Goal: Obtain resource: Download file/media

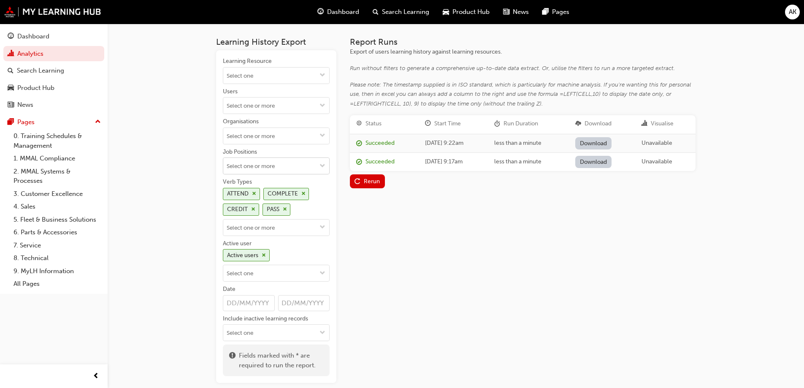
click at [264, 168] on input "Job Positions" at bounding box center [276, 166] width 106 height 16
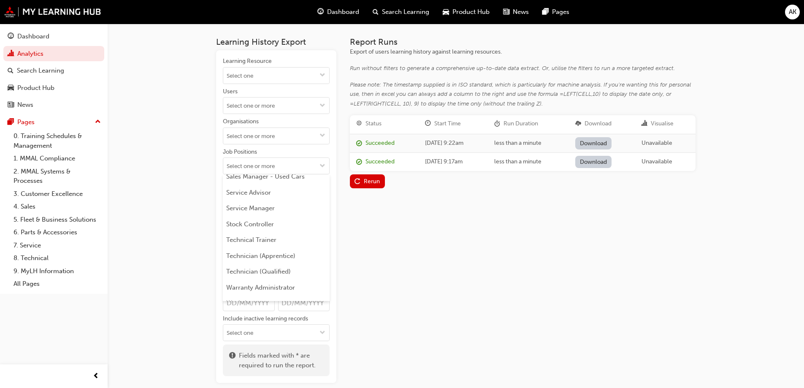
scroll to position [513, 0]
click at [267, 222] on li "Technician (Apprentice)" at bounding box center [276, 220] width 107 height 16
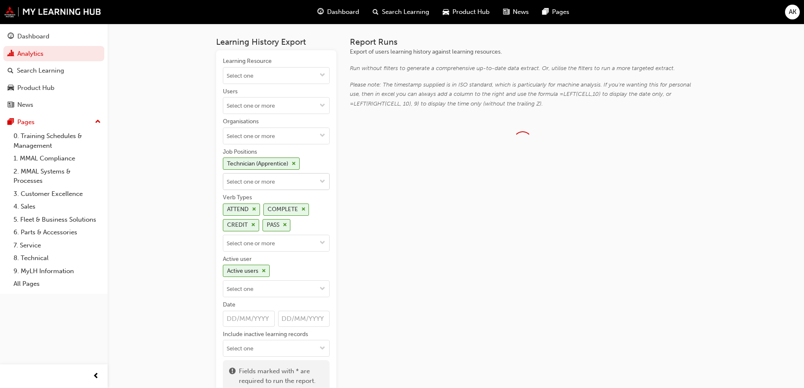
click at [273, 177] on input "Job Positions Technician (Apprentice)" at bounding box center [276, 181] width 106 height 16
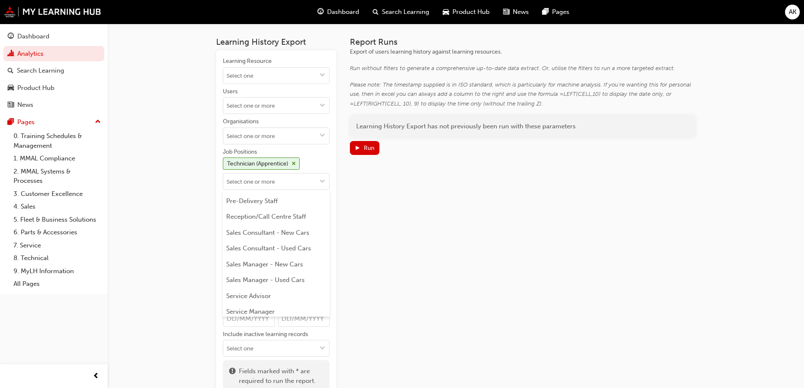
scroll to position [497, 0]
click at [273, 254] on li "Technician (Qualified)" at bounding box center [276, 252] width 107 height 16
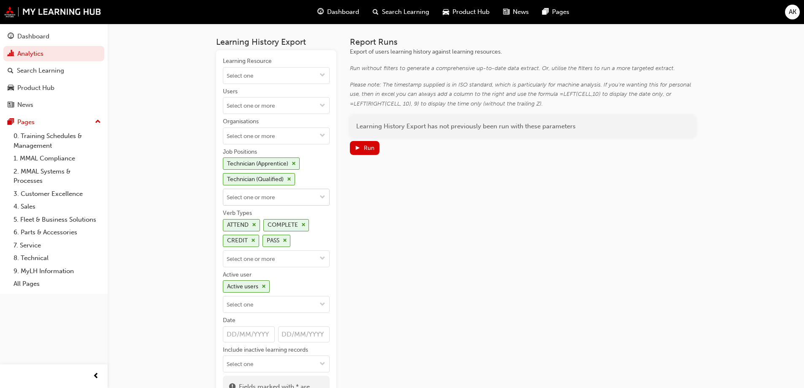
click at [278, 198] on input "Job Positions Technician (Apprentice) Technician (Qualified)" at bounding box center [276, 197] width 106 height 16
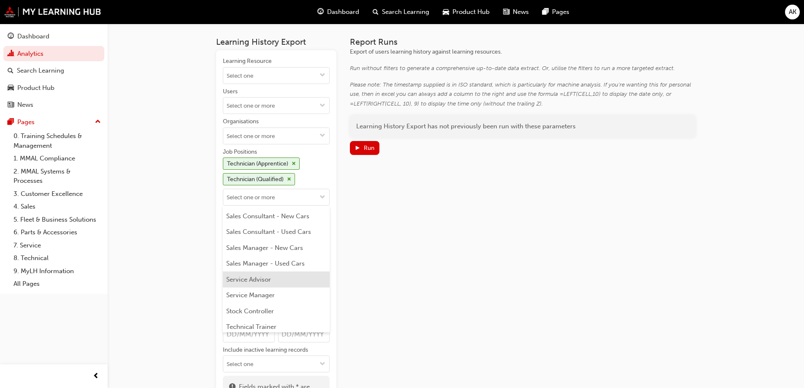
scroll to position [481, 0]
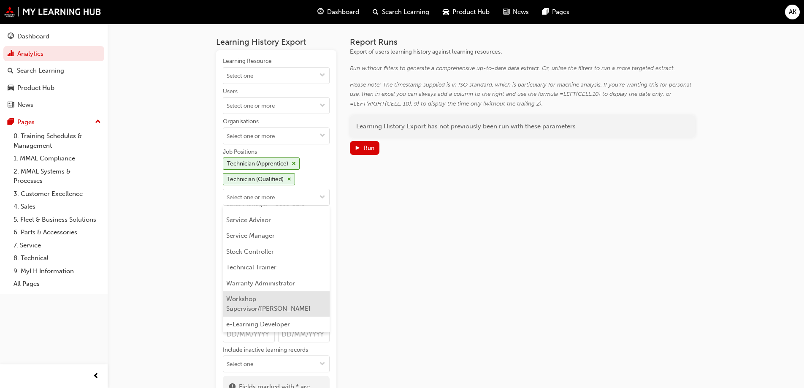
click at [255, 303] on li "Workshop Supervisor/[PERSON_NAME]" at bounding box center [276, 303] width 107 height 25
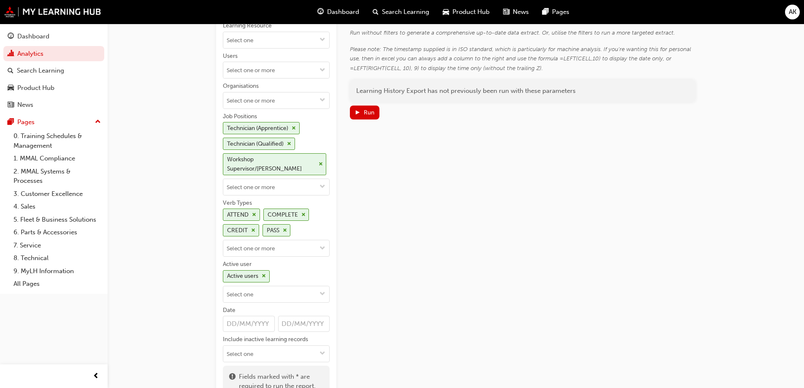
scroll to position [84, 0]
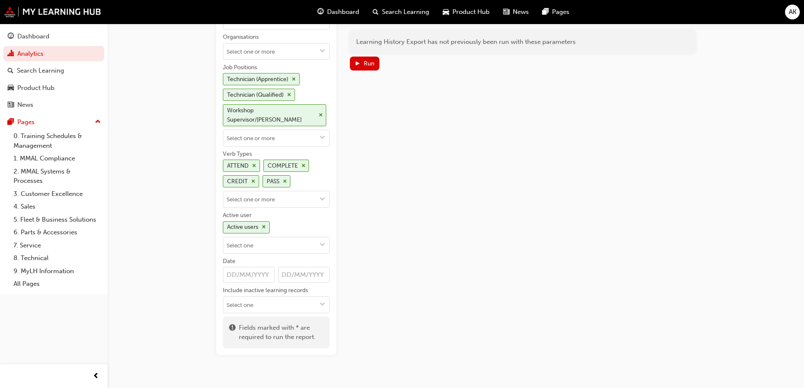
click at [365, 219] on div "Report Runs Export of users learning history against learning resources. Run wi…" at bounding box center [523, 154] width 346 height 402
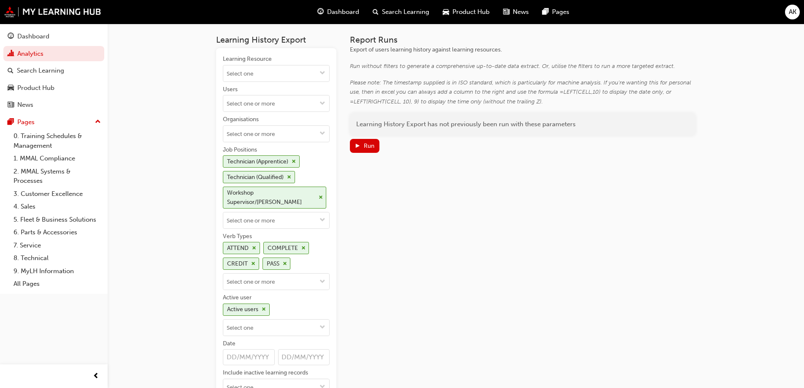
scroll to position [0, 0]
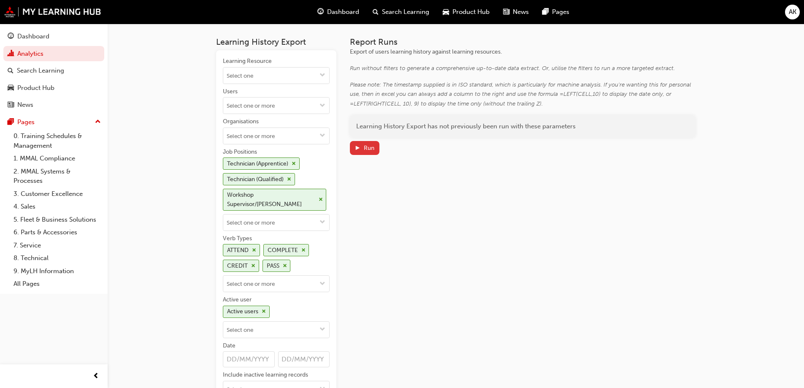
click at [359, 151] on span "play-icon" at bounding box center [357, 148] width 6 height 7
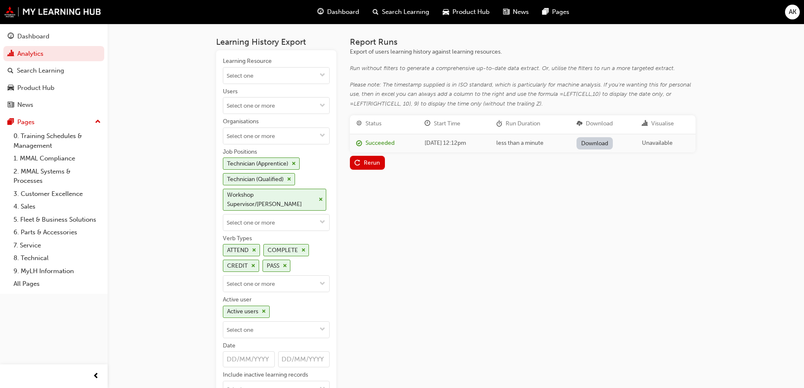
click at [600, 144] on link "Download" at bounding box center [594, 143] width 37 height 12
click at [785, 14] on div "AK" at bounding box center [792, 12] width 15 height 15
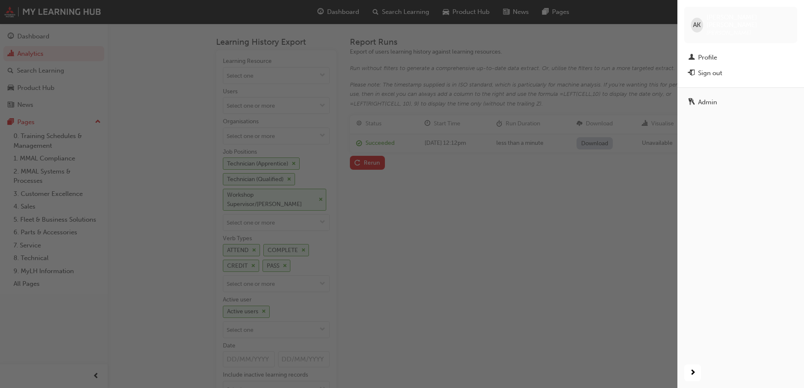
click at [577, 222] on div "button" at bounding box center [338, 194] width 677 height 388
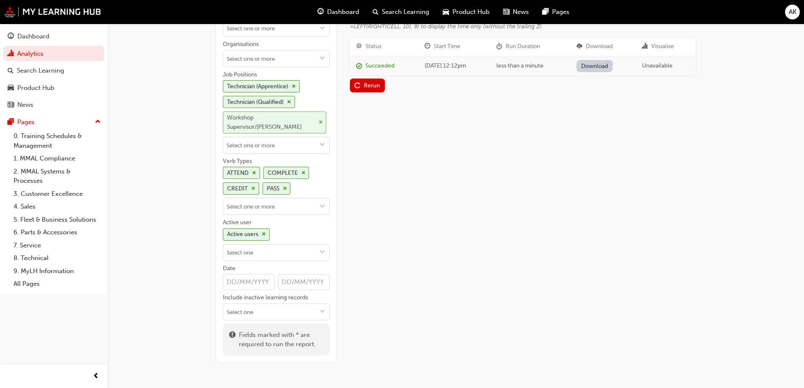
scroll to position [84, 0]
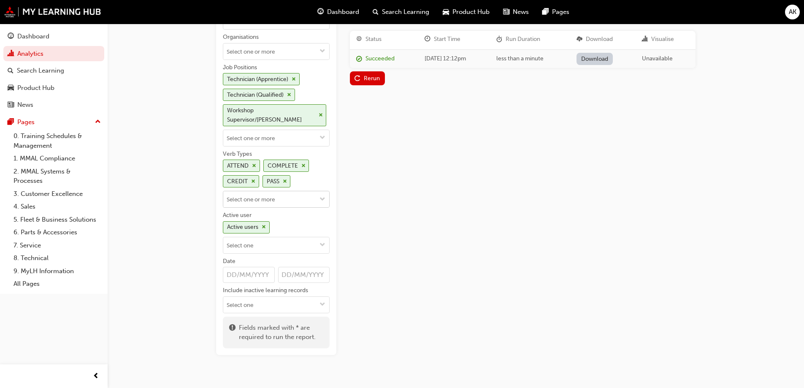
click at [295, 197] on input "Verb Types ATTEND COMPLETE CREDIT PASS" at bounding box center [276, 199] width 106 height 16
type input "Achi"
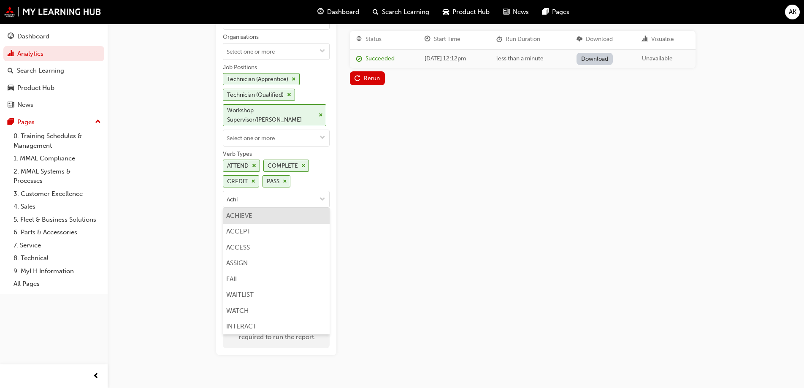
click at [289, 210] on li "ACHIEVE" at bounding box center [276, 216] width 107 height 16
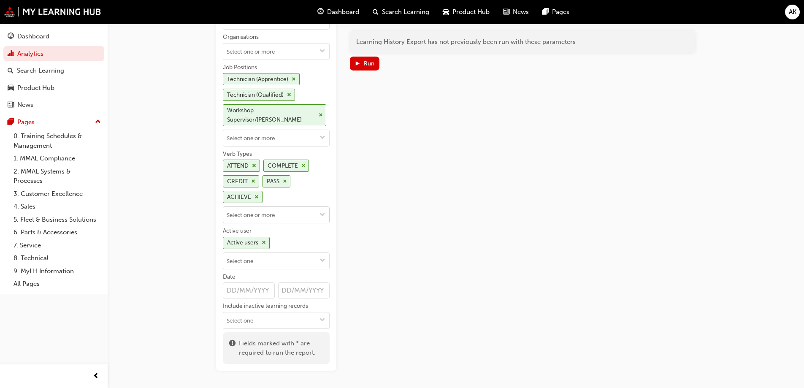
click at [314, 209] on input "Verb Types ATTEND COMPLETE CREDIT PASS ACHIEVE" at bounding box center [276, 215] width 106 height 16
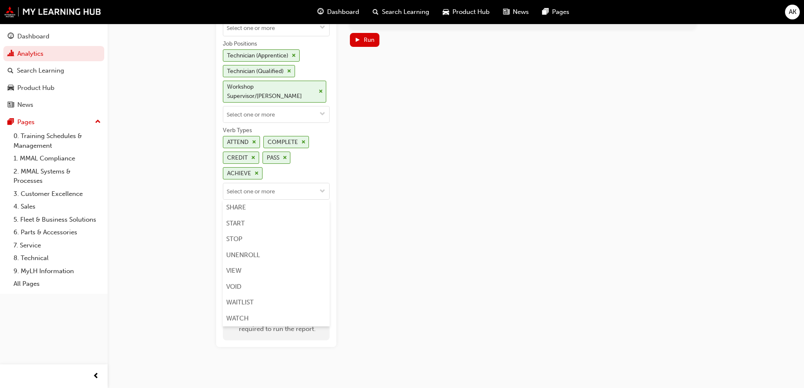
scroll to position [115, 0]
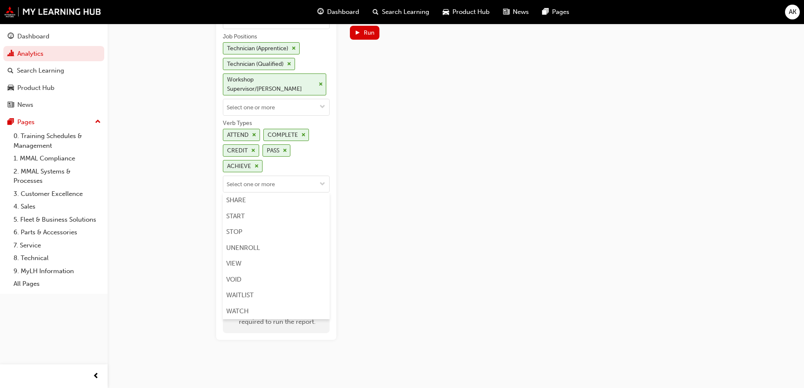
click at [351, 235] on div "Report Runs Export of users learning history against learning resources. Run wi…" at bounding box center [523, 131] width 346 height 418
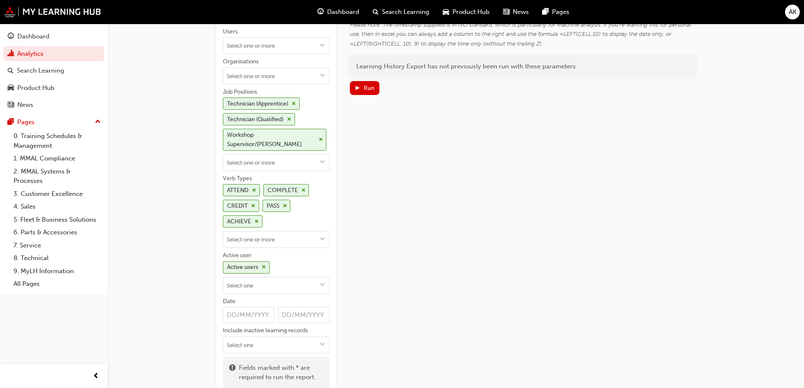
scroll to position [0, 0]
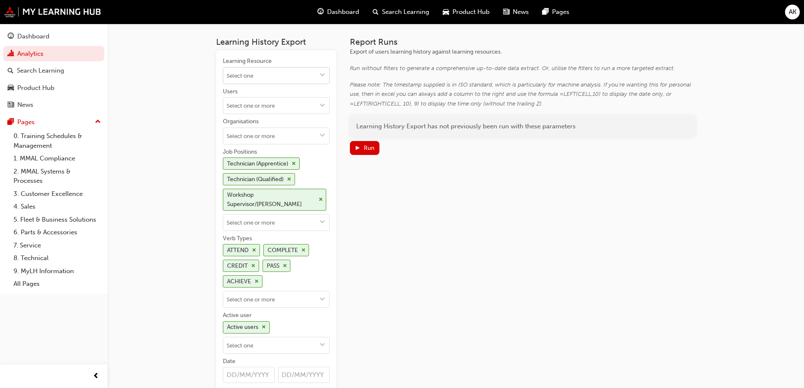
click at [252, 70] on input "Learning Resource" at bounding box center [276, 76] width 106 height 16
type input "RMSTAT"
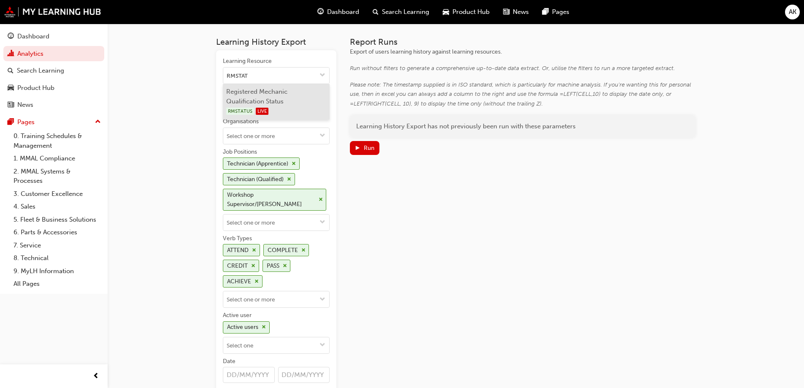
click at [271, 96] on li "Registered Mechanic Qualification Status RMSTATUS LIVE" at bounding box center [276, 102] width 107 height 36
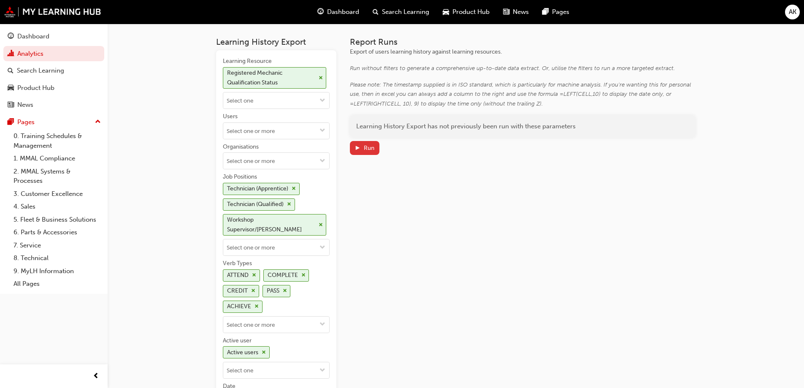
click at [367, 146] on div "Run" at bounding box center [369, 147] width 11 height 7
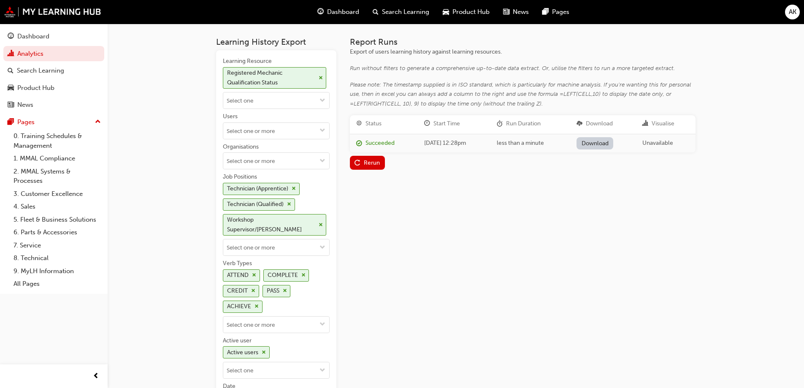
click at [607, 147] on link "Download" at bounding box center [594, 143] width 37 height 12
